Goal: Information Seeking & Learning: Learn about a topic

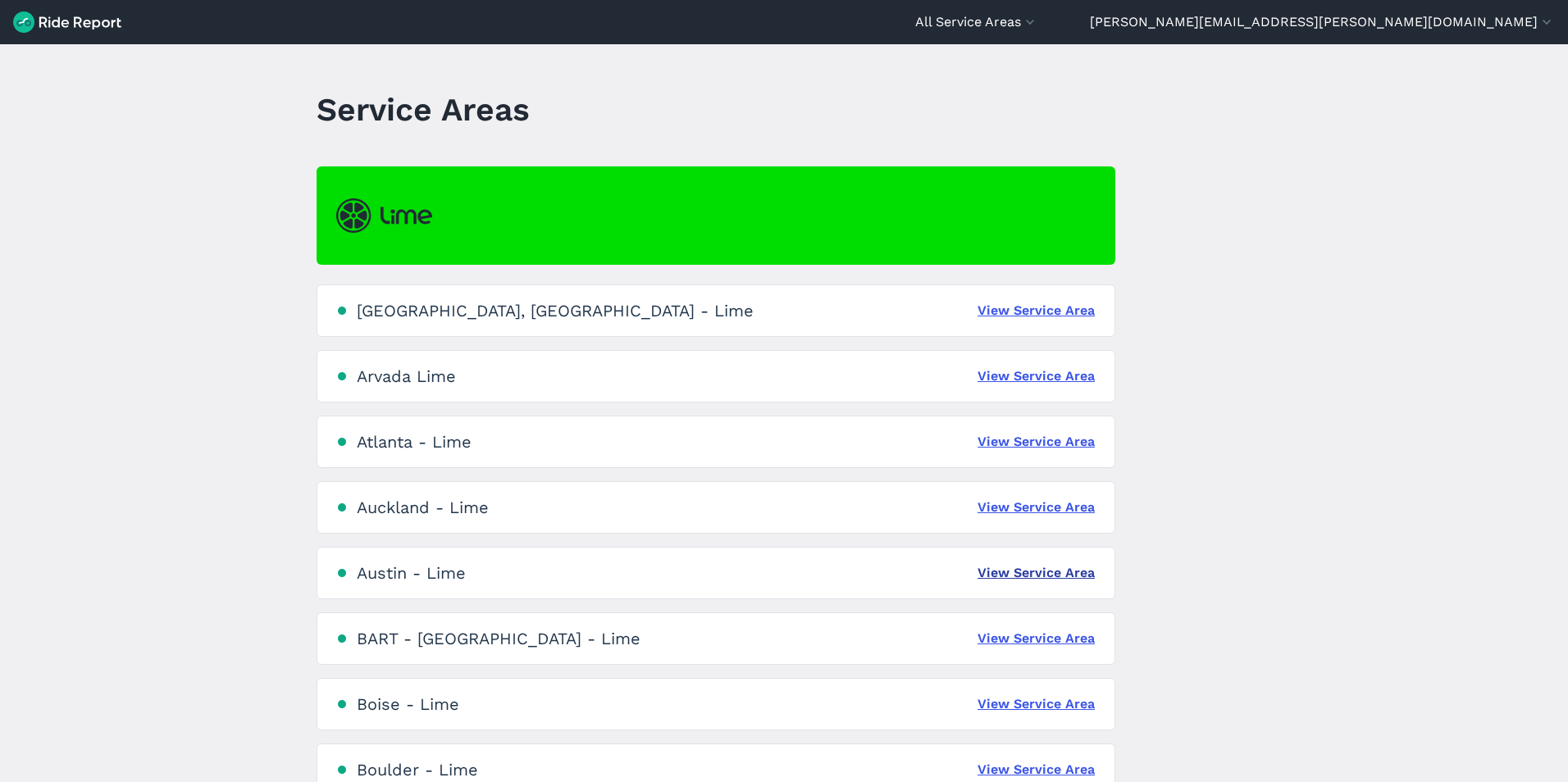
click at [997, 579] on link "View Service Area" at bounding box center [1036, 573] width 117 height 20
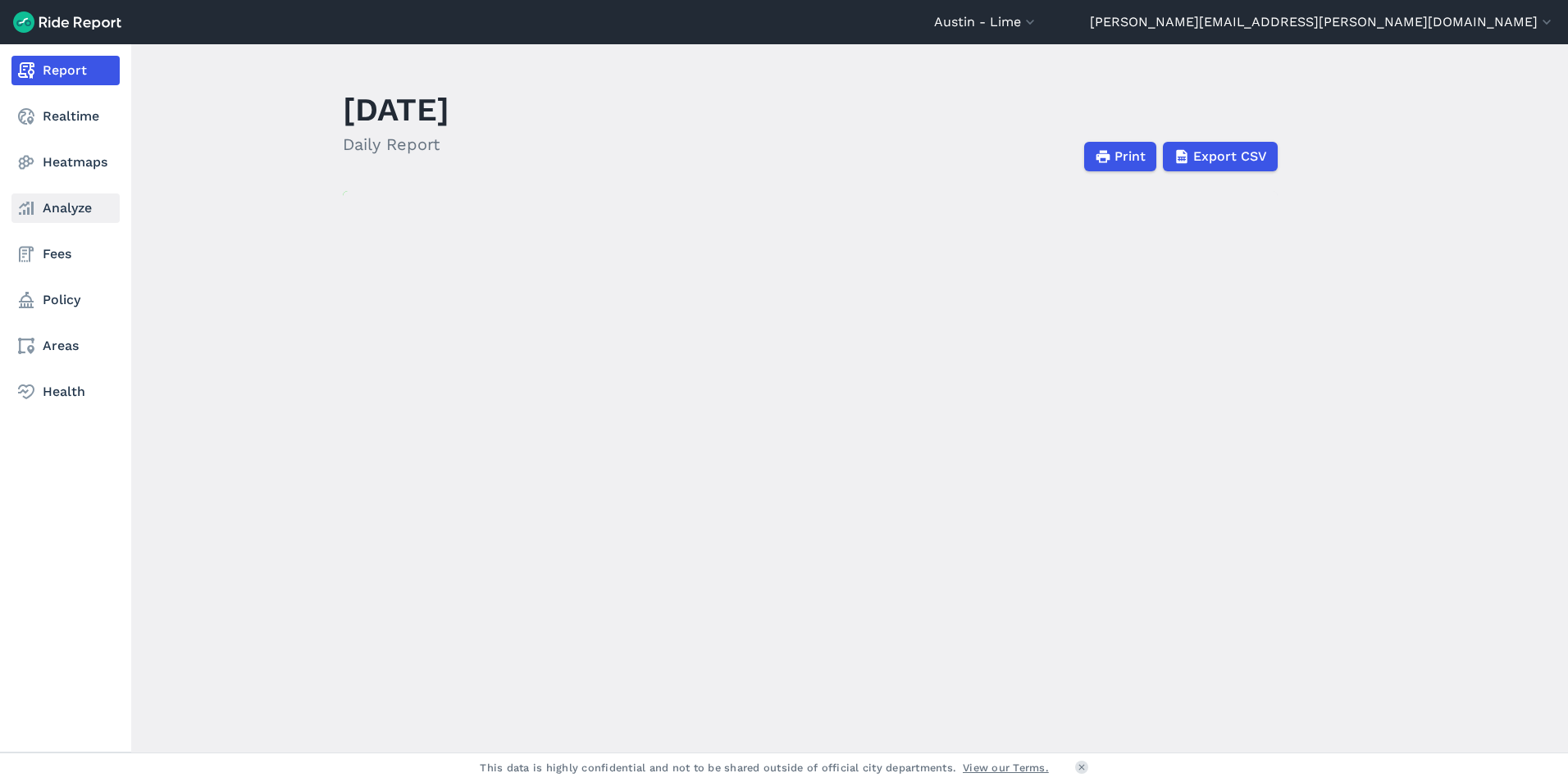
click at [27, 213] on use at bounding box center [26, 208] width 15 height 13
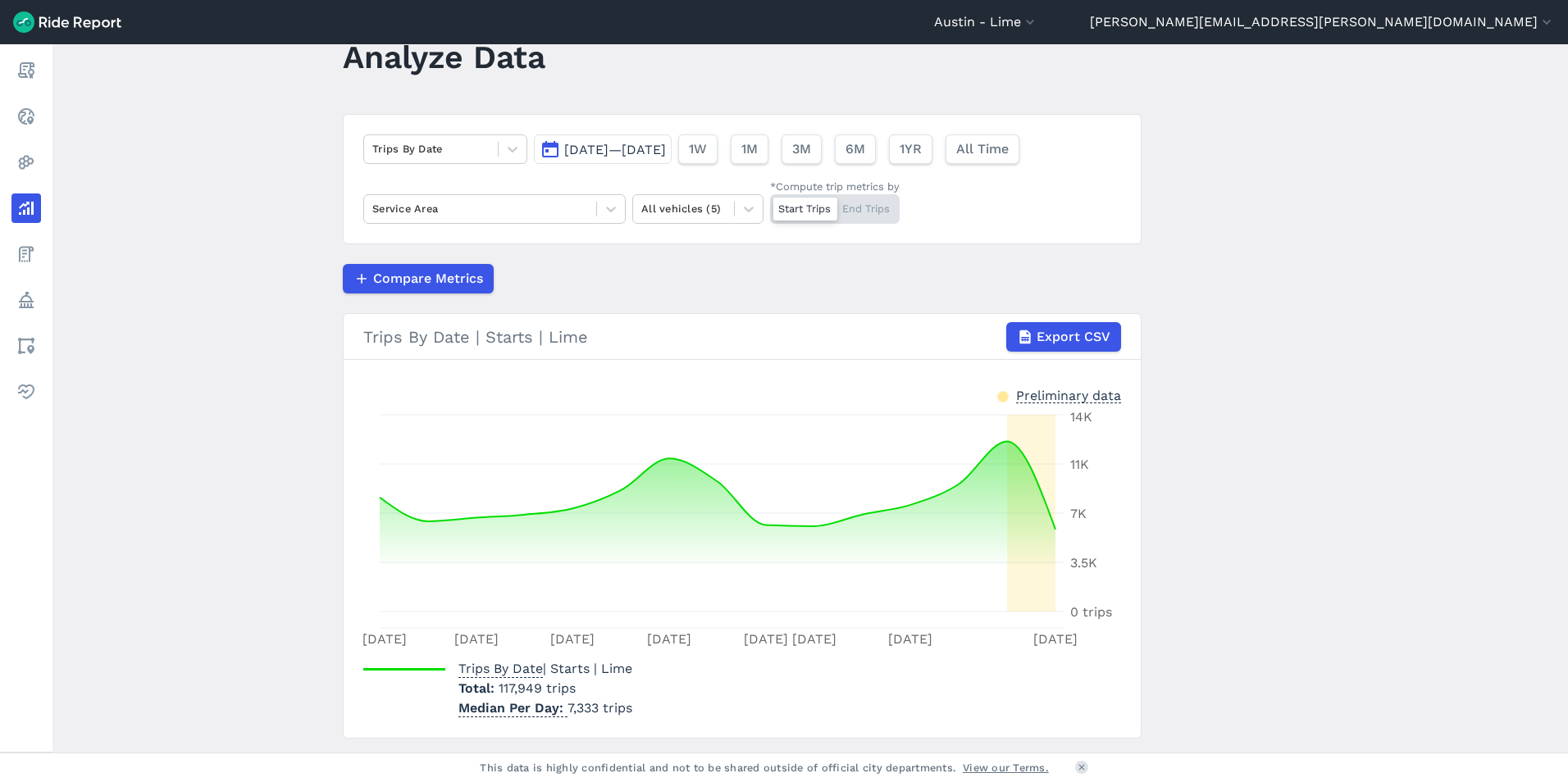
scroll to position [97, 0]
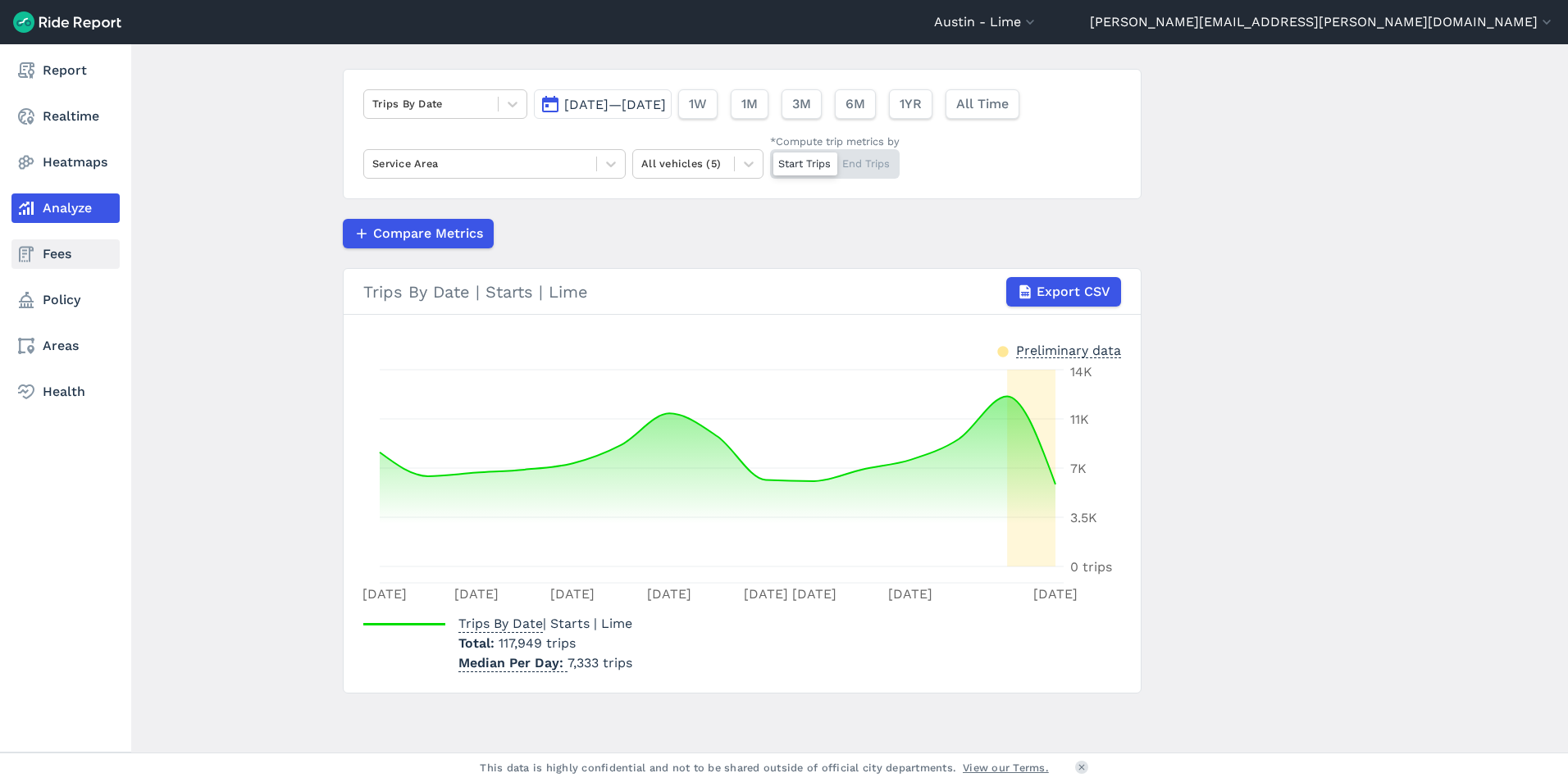
click at [65, 250] on link "Fees" at bounding box center [65, 254] width 108 height 29
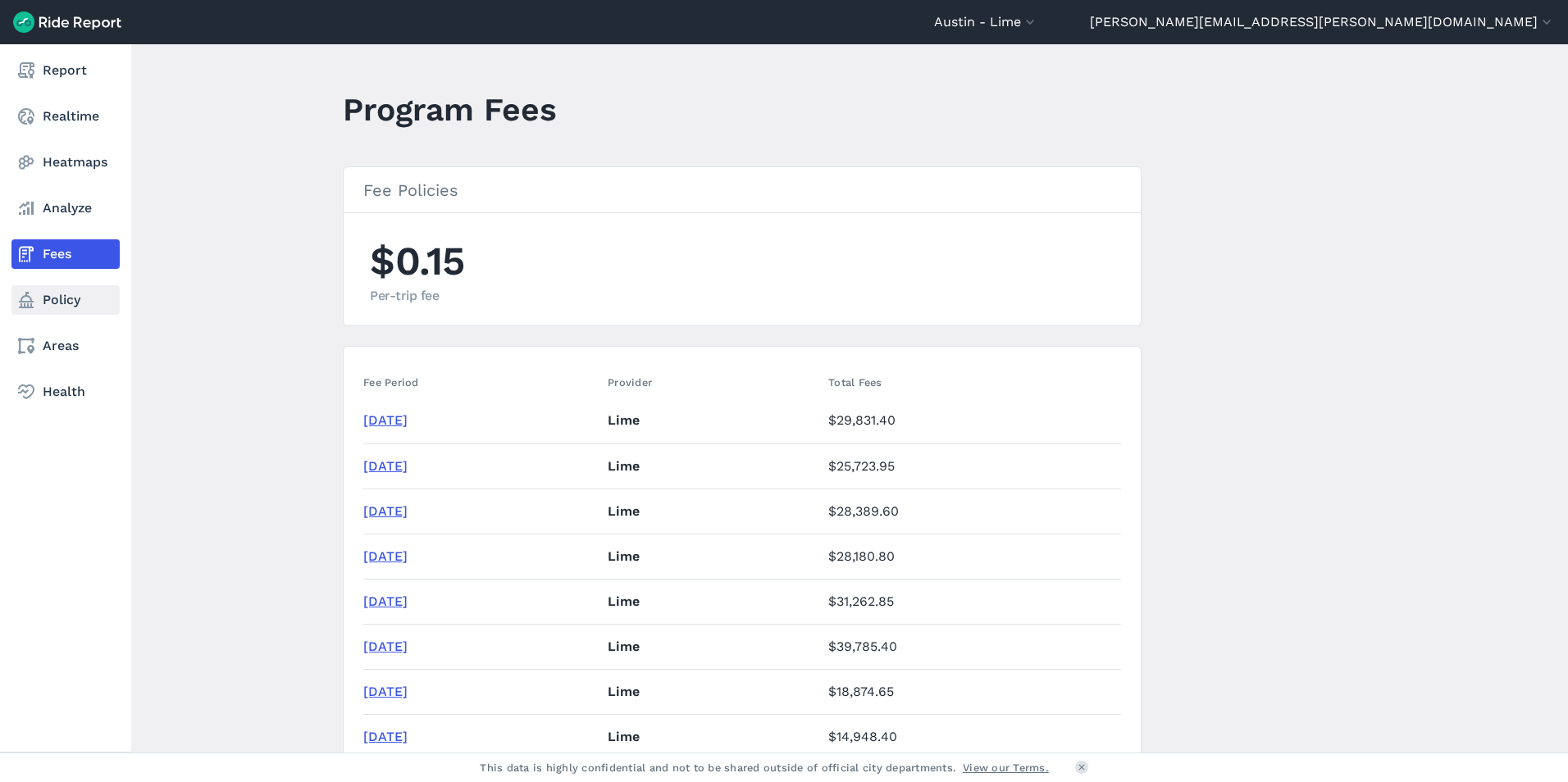
click at [72, 303] on link "Policy" at bounding box center [65, 300] width 108 height 29
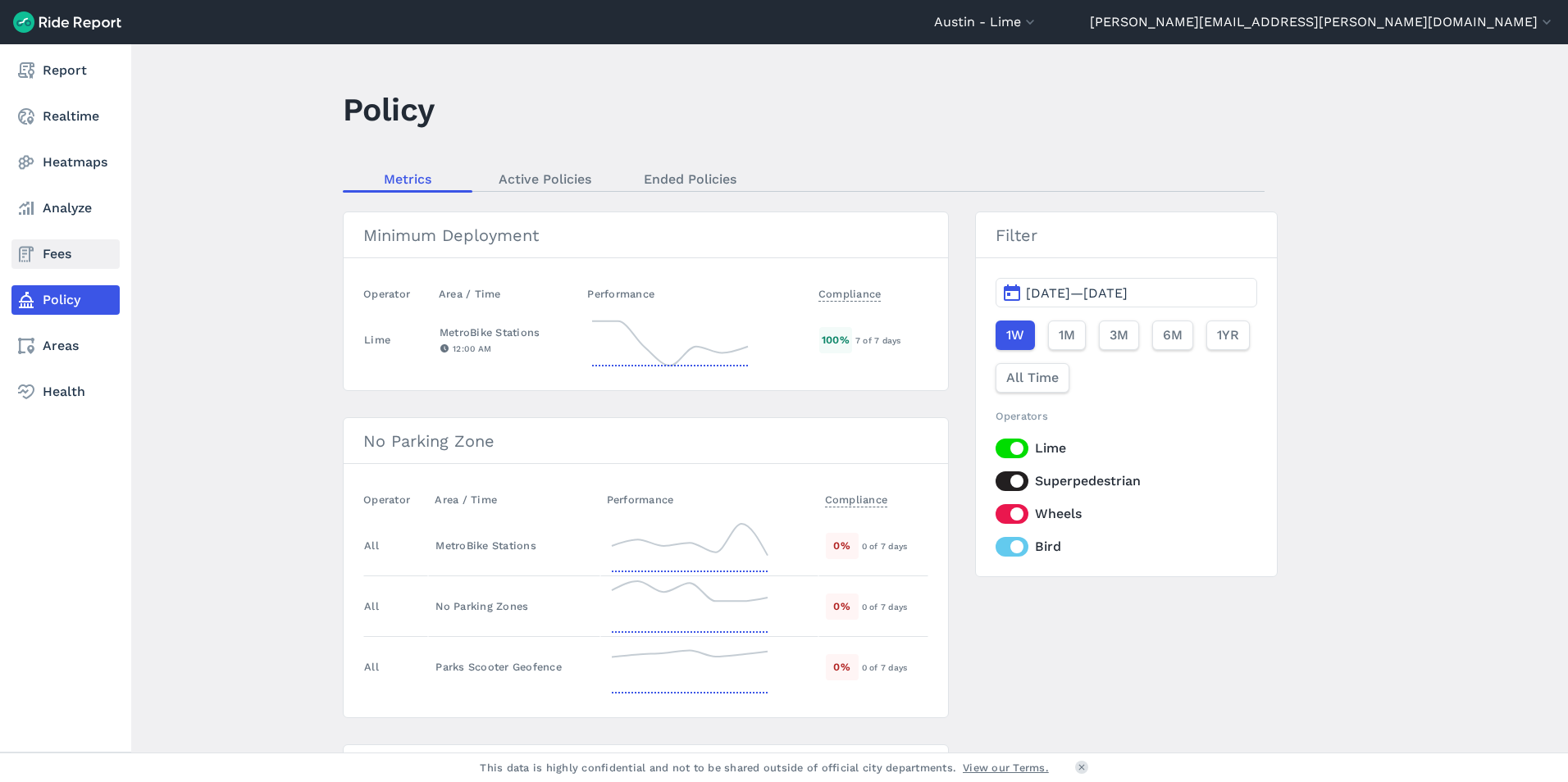
click at [76, 257] on link "Fees" at bounding box center [65, 254] width 108 height 29
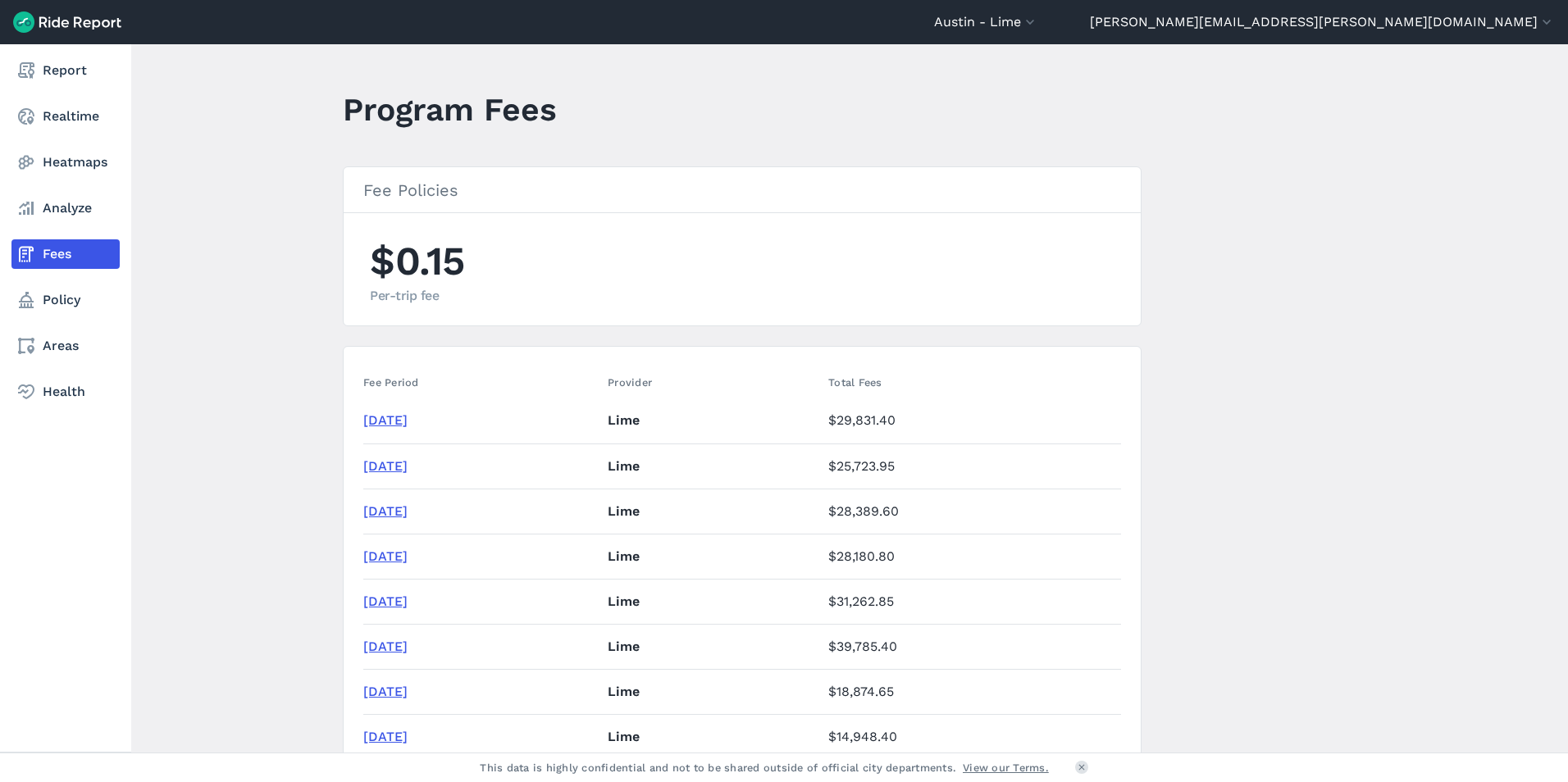
click at [64, 316] on nav "Report Realtime Heatmaps Analyze Fees Policy Areas Health" at bounding box center [65, 232] width 131 height 374
click at [65, 309] on link "Policy" at bounding box center [65, 300] width 108 height 29
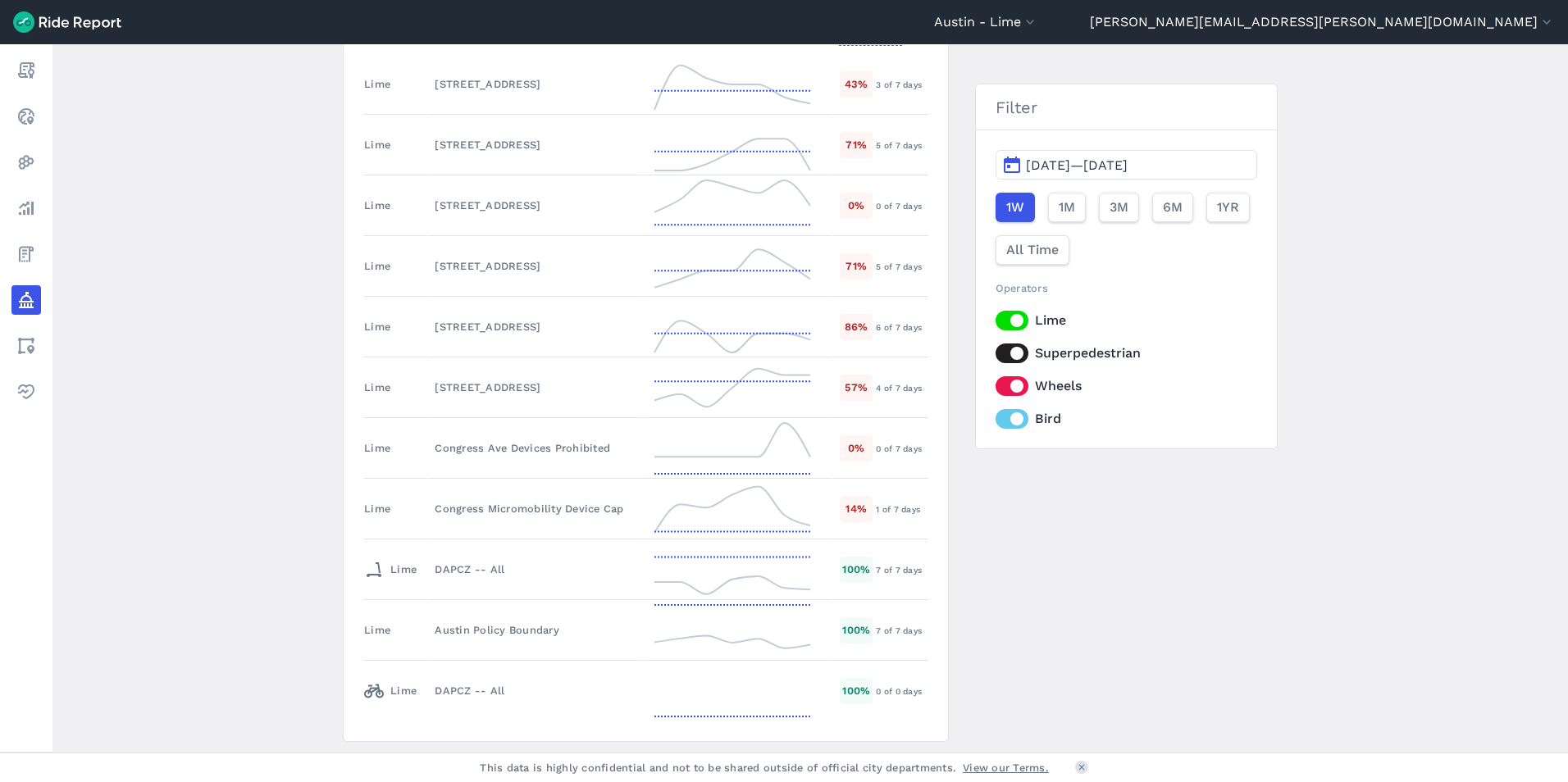
scroll to position [837, 0]
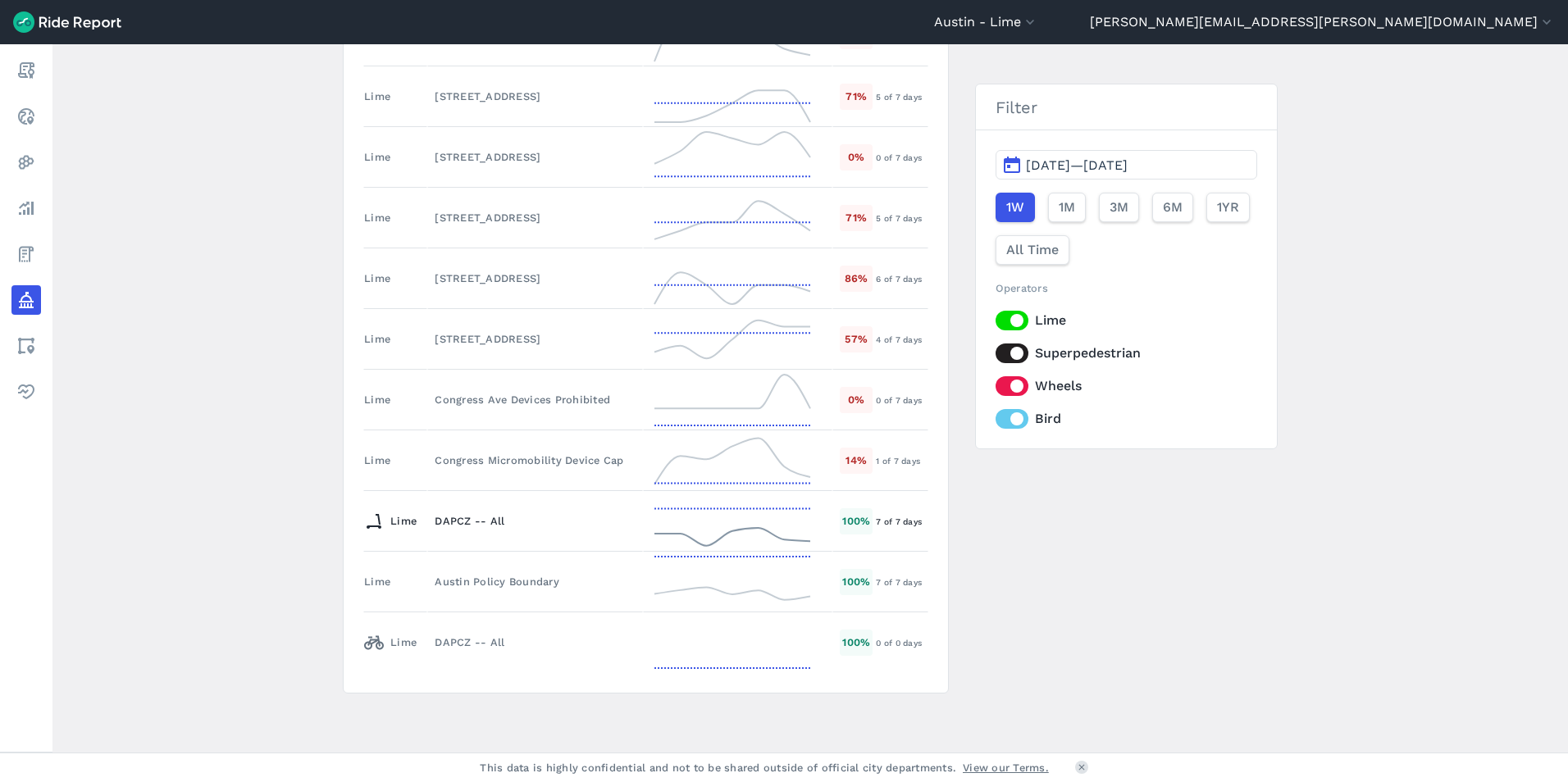
click at [746, 530] on icon at bounding box center [732, 521] width 164 height 59
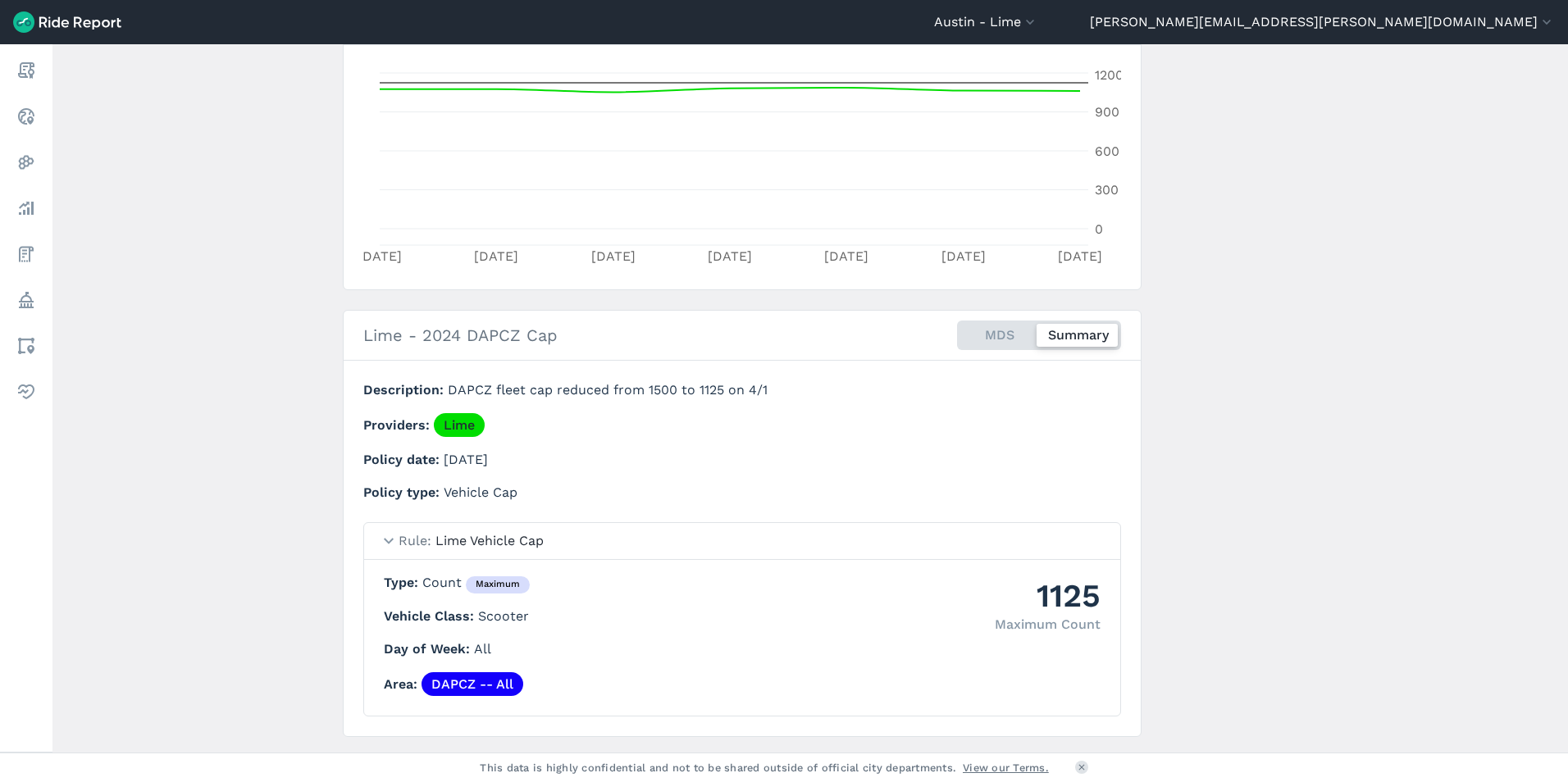
scroll to position [389, 0]
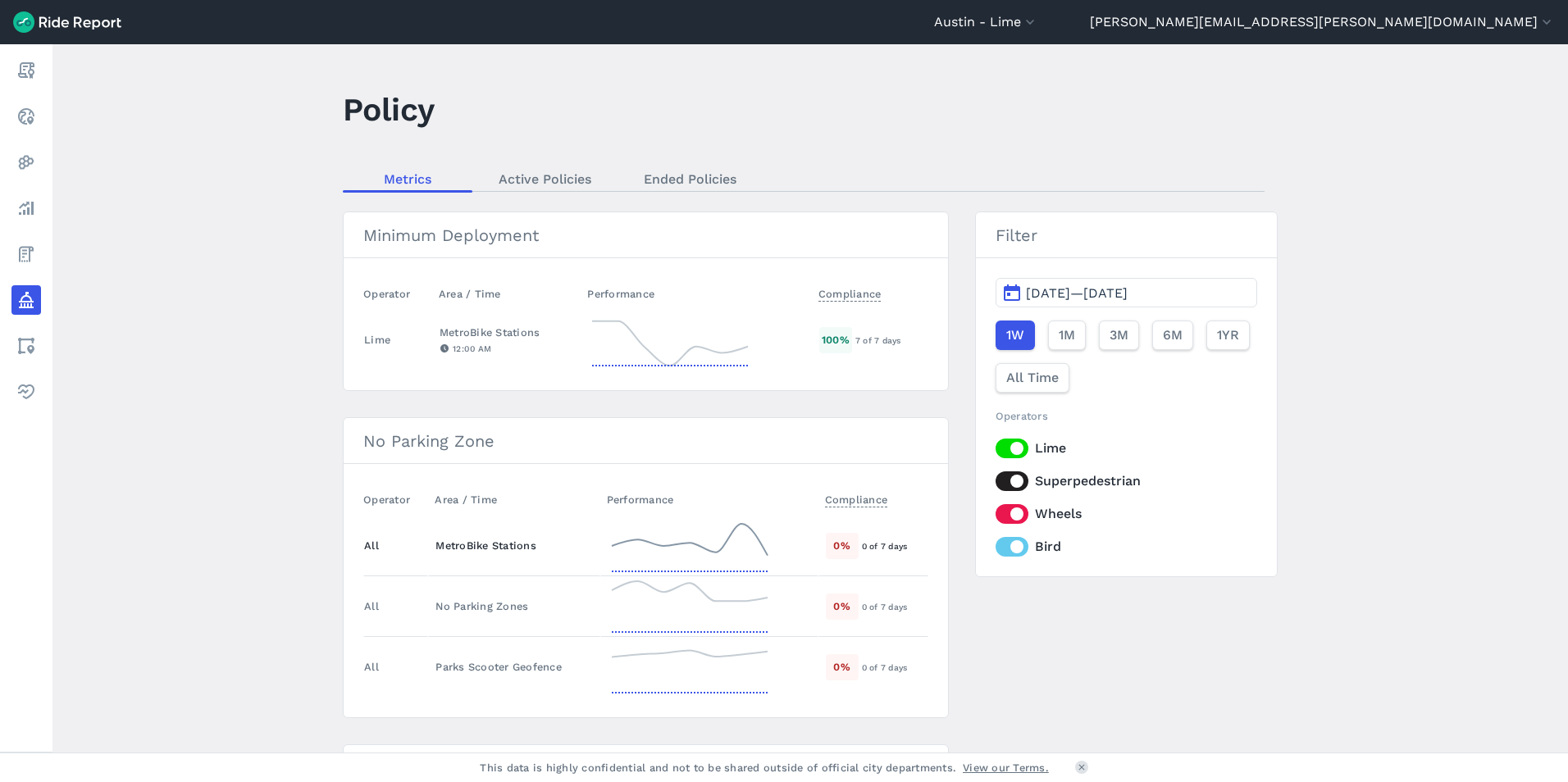
click at [719, 543] on icon at bounding box center [690, 546] width 164 height 59
